Goal: Task Accomplishment & Management: Use online tool/utility

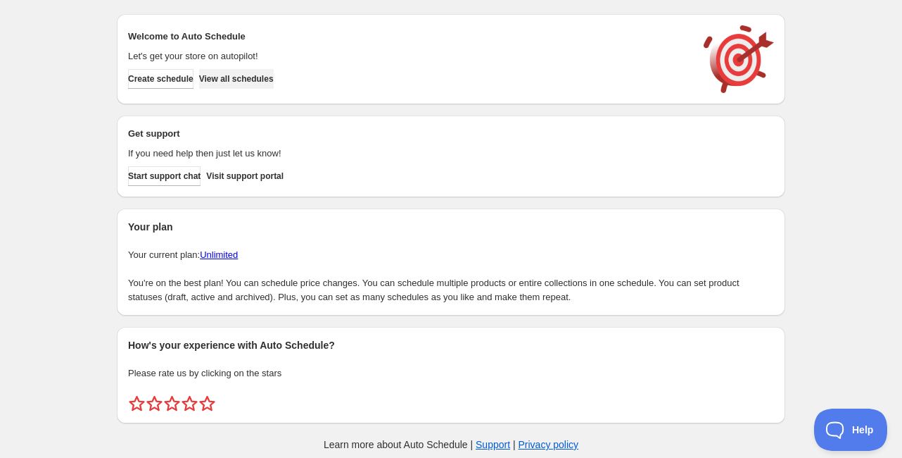
click at [262, 80] on span "View all schedules" at bounding box center [236, 78] width 75 height 11
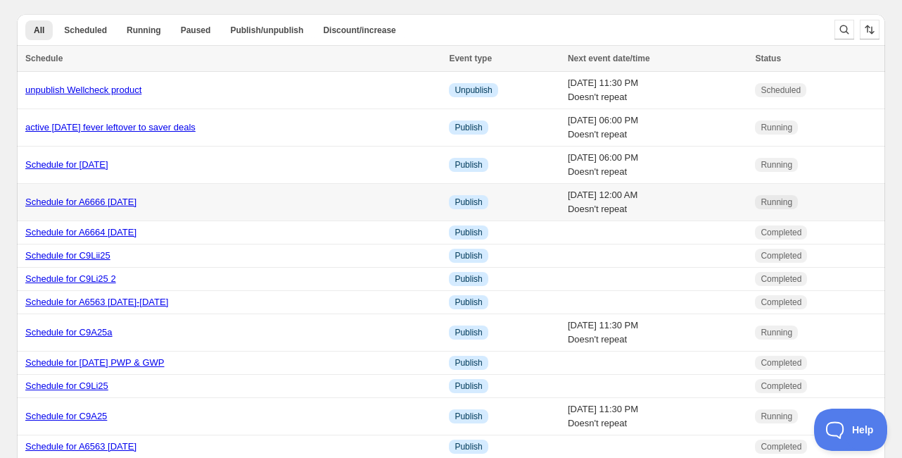
click at [107, 200] on link "Schedule for A6666 [DATE]" at bounding box center [80, 201] width 111 height 11
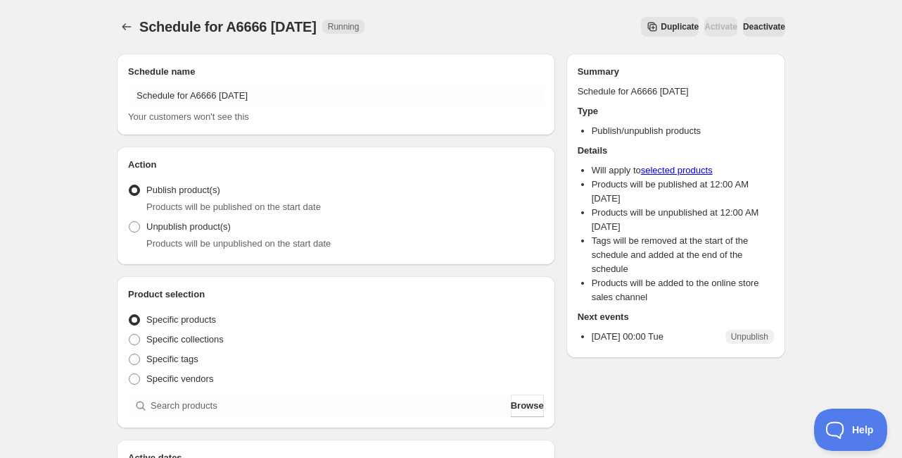
click at [645, 20] on button "Duplicate" at bounding box center [670, 27] width 58 height 20
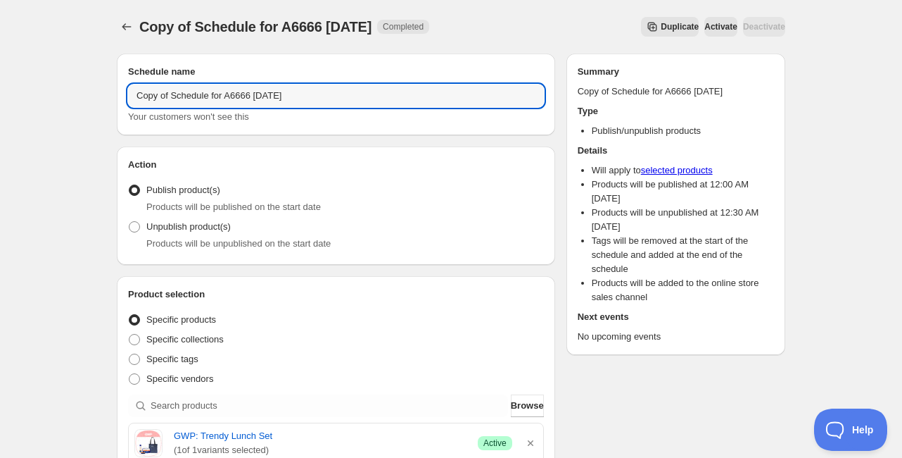
drag, startPoint x: 172, startPoint y: 94, endPoint x: 58, endPoint y: 95, distance: 114.0
drag, startPoint x: 222, startPoint y: 96, endPoint x: 237, endPoint y: 96, distance: 14.8
click at [238, 98] on input "Schedule for A6666 [DATE]" at bounding box center [336, 95] width 416 height 23
drag, startPoint x: 195, startPoint y: 94, endPoint x: 221, endPoint y: 93, distance: 26.1
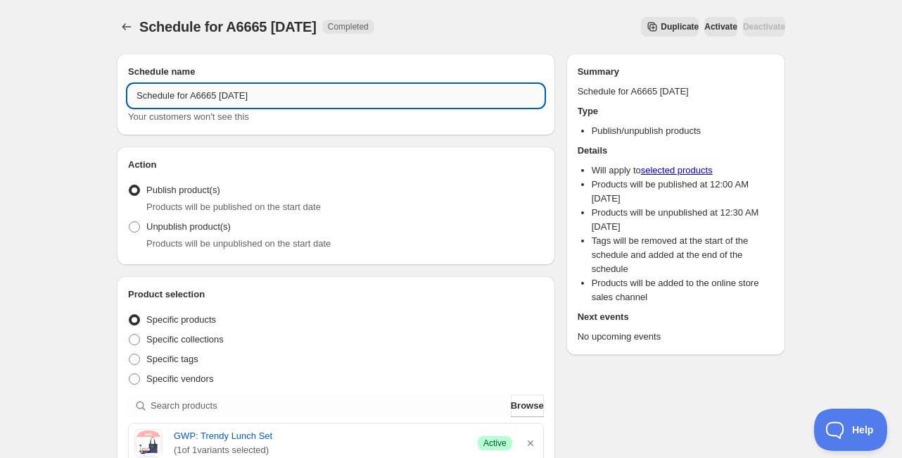
click at [221, 93] on input "Schedule for A6665 30 Sept 2025" at bounding box center [336, 95] width 416 height 23
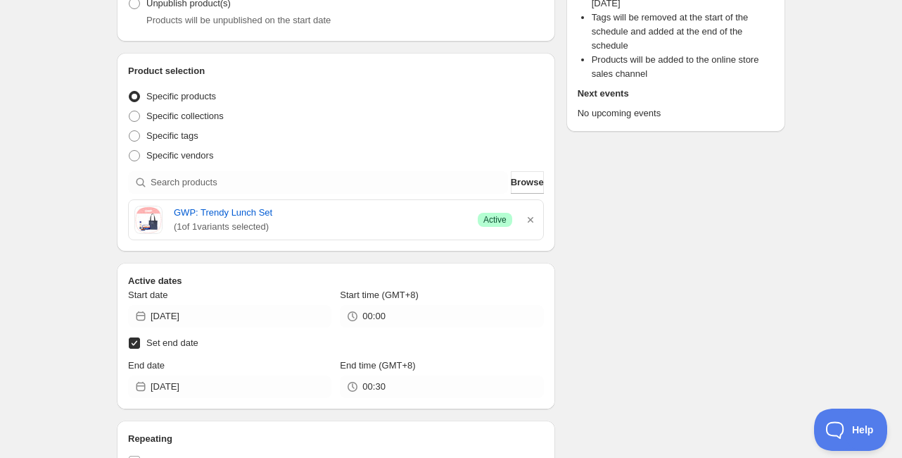
scroll to position [225, 0]
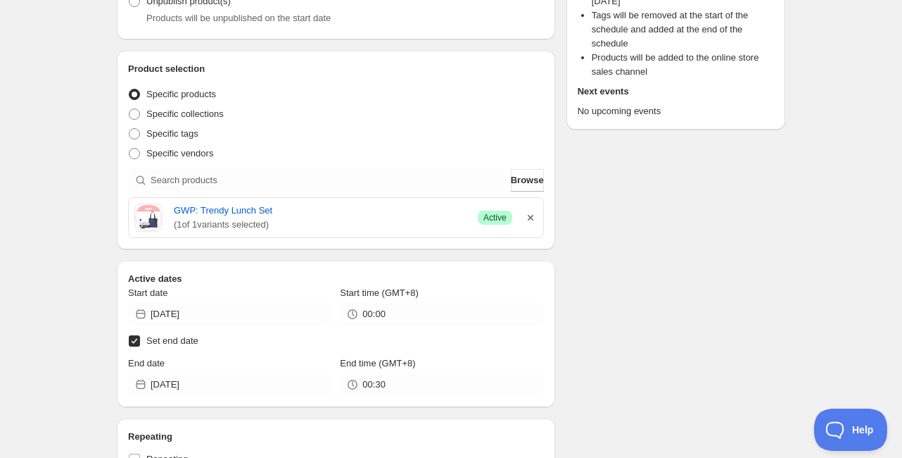
type input "Schedule for A6665 30 Sept 2025"
click at [534, 216] on icon "button" at bounding box center [531, 217] width 14 height 14
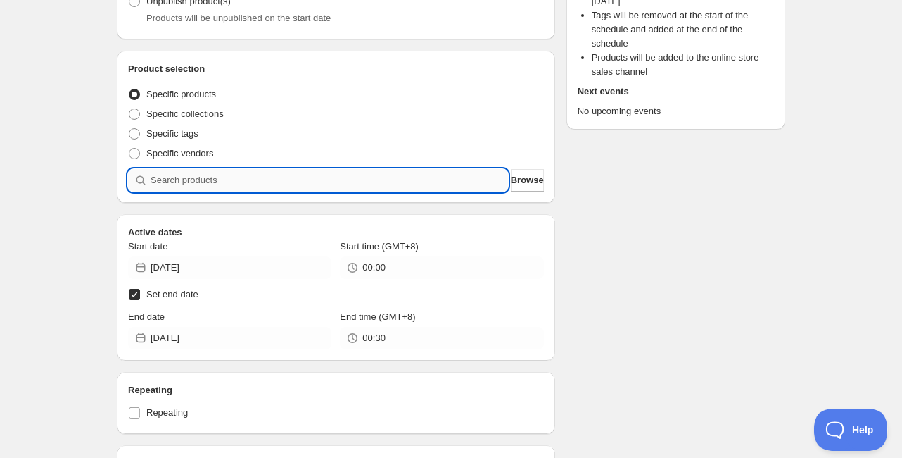
click at [376, 177] on input "search" at bounding box center [330, 180] width 358 height 23
paste input "A6665"
type input "A6665"
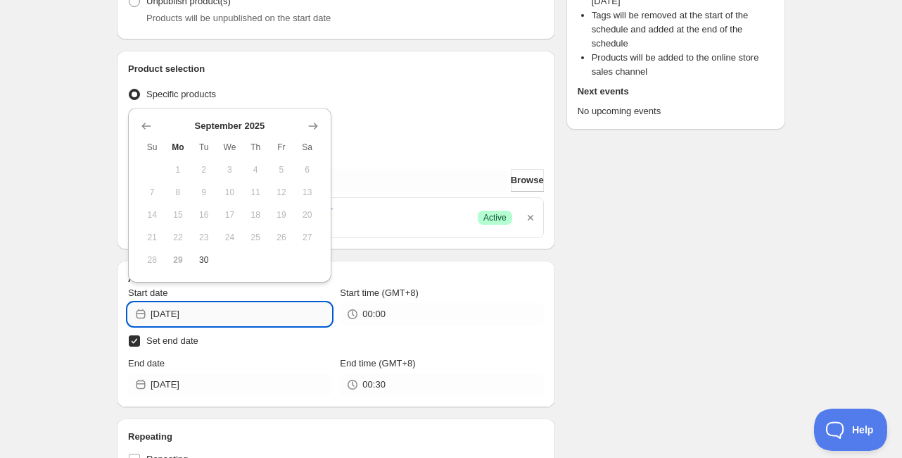
click at [190, 310] on input "2025-09-29" at bounding box center [241, 314] width 181 height 23
click at [206, 258] on span "30" at bounding box center [203, 259] width 15 height 11
type input "2025-09-30"
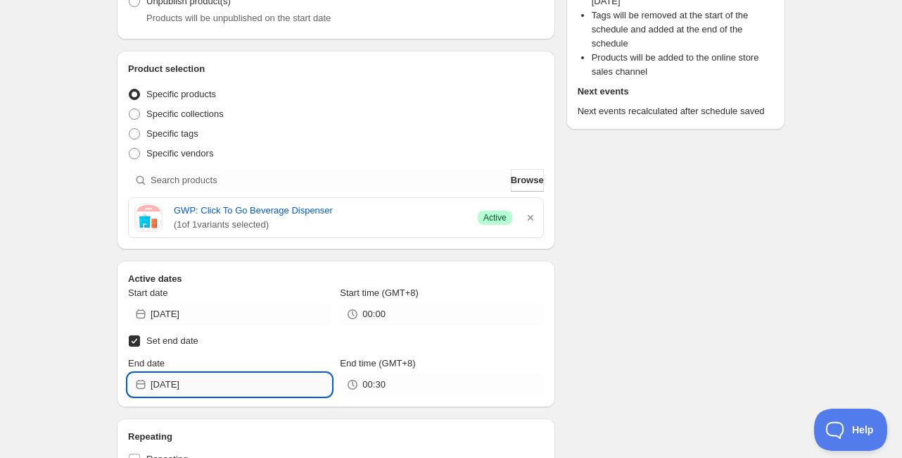
click at [186, 384] on input "2025-10-01" at bounding box center [241, 384] width 181 height 23
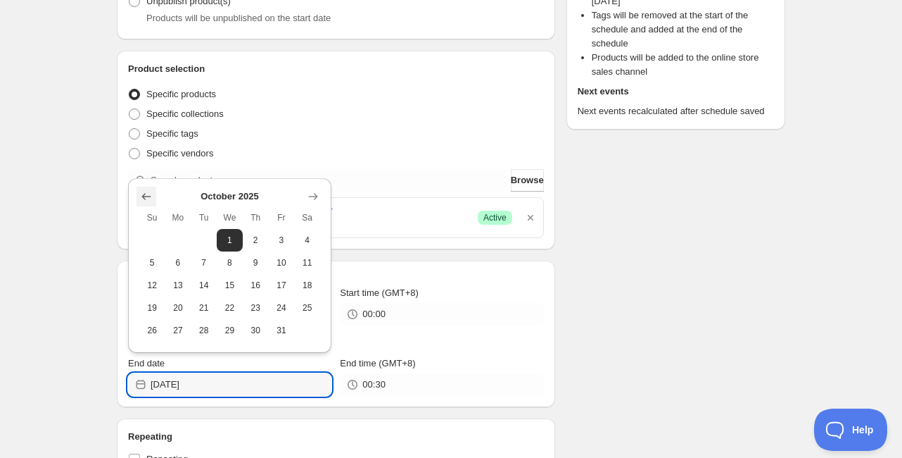
click at [149, 198] on icon "Show previous month, September 2025" at bounding box center [146, 196] width 14 height 14
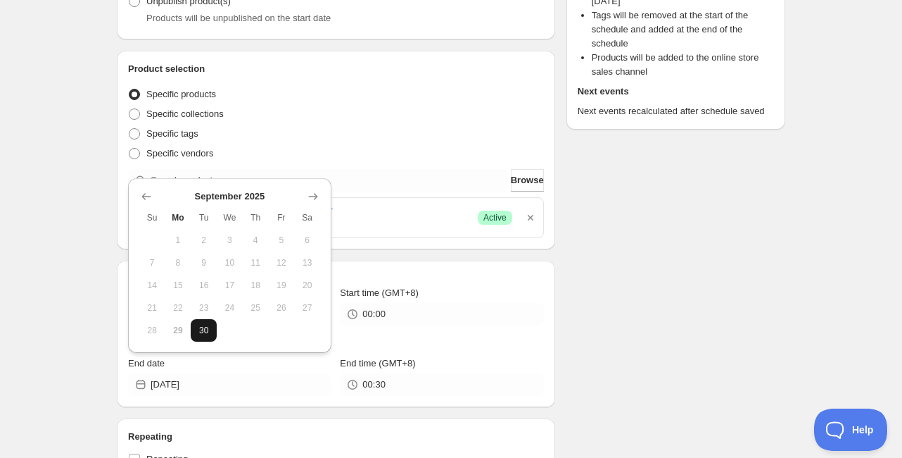
click at [208, 332] on span "30" at bounding box center [203, 329] width 15 height 11
type input "2025-09-30"
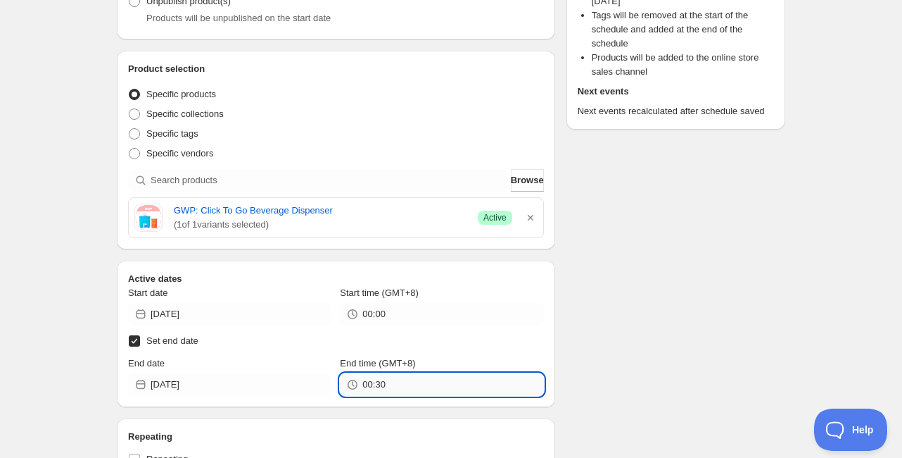
click at [417, 389] on input "00:30" at bounding box center [453, 384] width 181 height 23
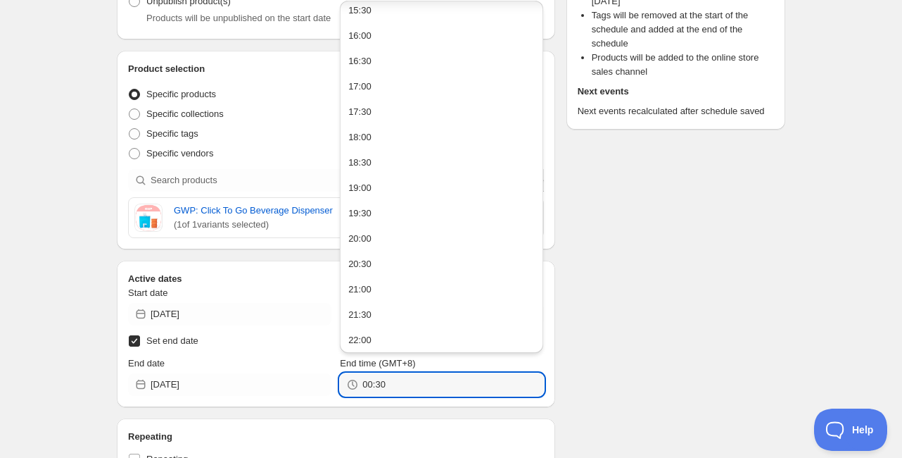
scroll to position [845, 0]
click at [453, 346] on button "23:30" at bounding box center [441, 337] width 195 height 23
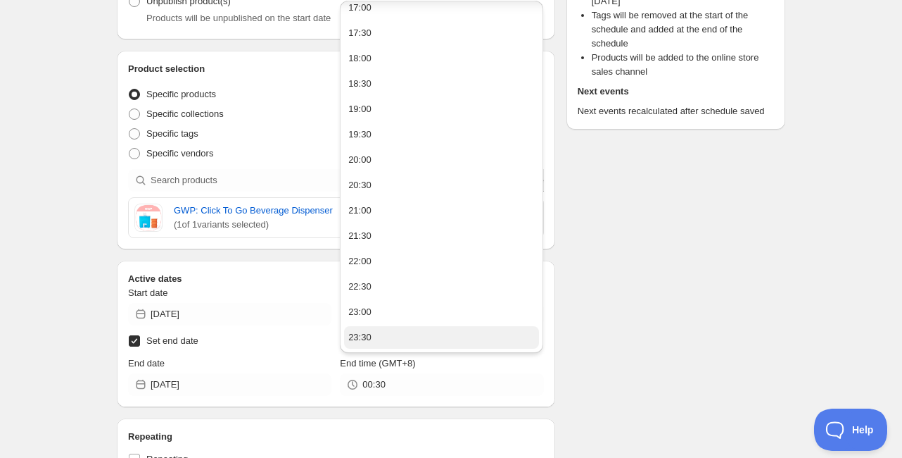
type input "23:30"
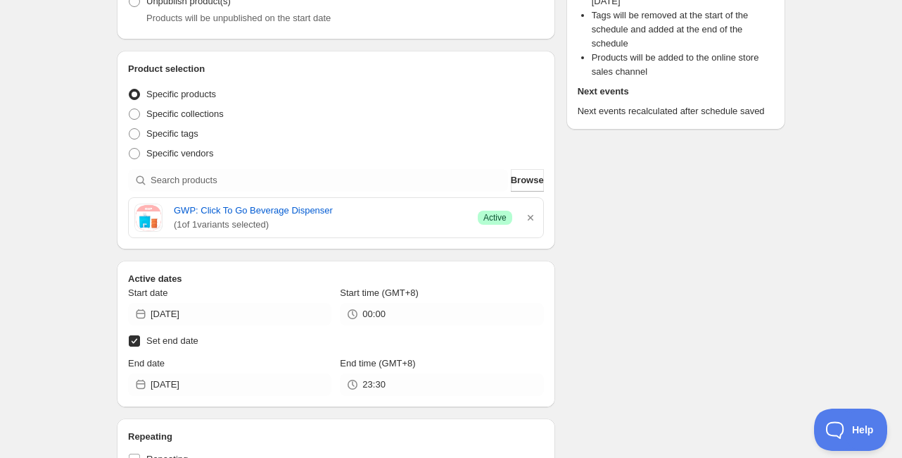
click at [693, 339] on div "Schedule name Schedule for A6665 30 Sept 2025 Your customers won't see this Act…" at bounding box center [446, 437] width 680 height 1240
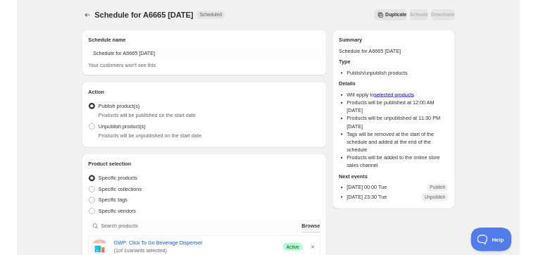
scroll to position [0, 0]
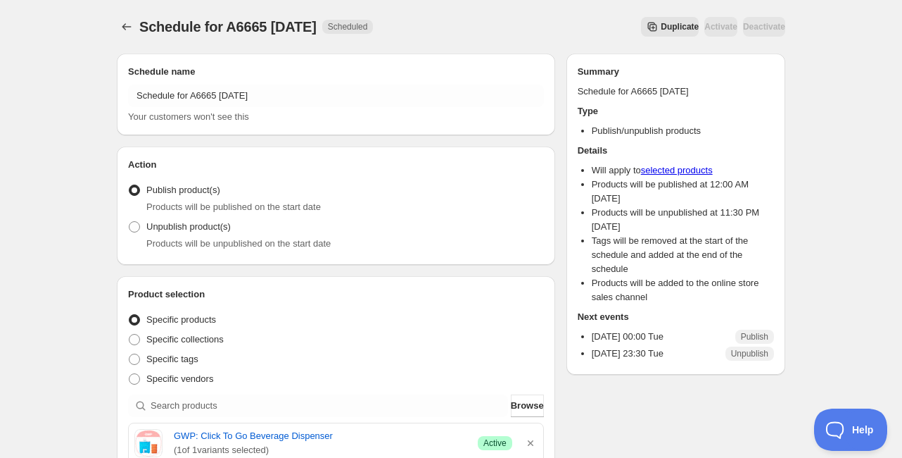
click at [131, 32] on icon "Schedules" at bounding box center [127, 27] width 14 height 14
